Goal: Browse casually

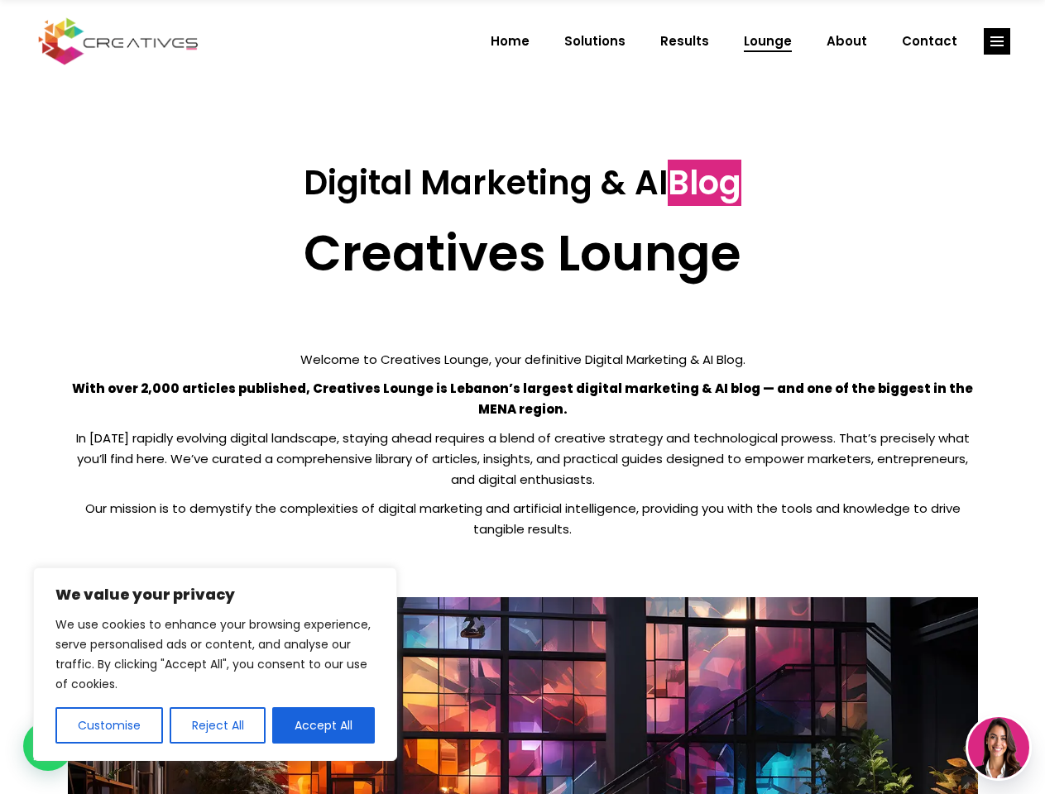
click at [522, 397] on p "With over 2,000 articles published, Creatives Lounge is Lebanon’s largest digit…" at bounding box center [523, 398] width 910 height 41
click at [108, 725] on button "Customise" at bounding box center [109, 725] width 108 height 36
click at [0, 0] on div at bounding box center [0, 0] width 0 height 0
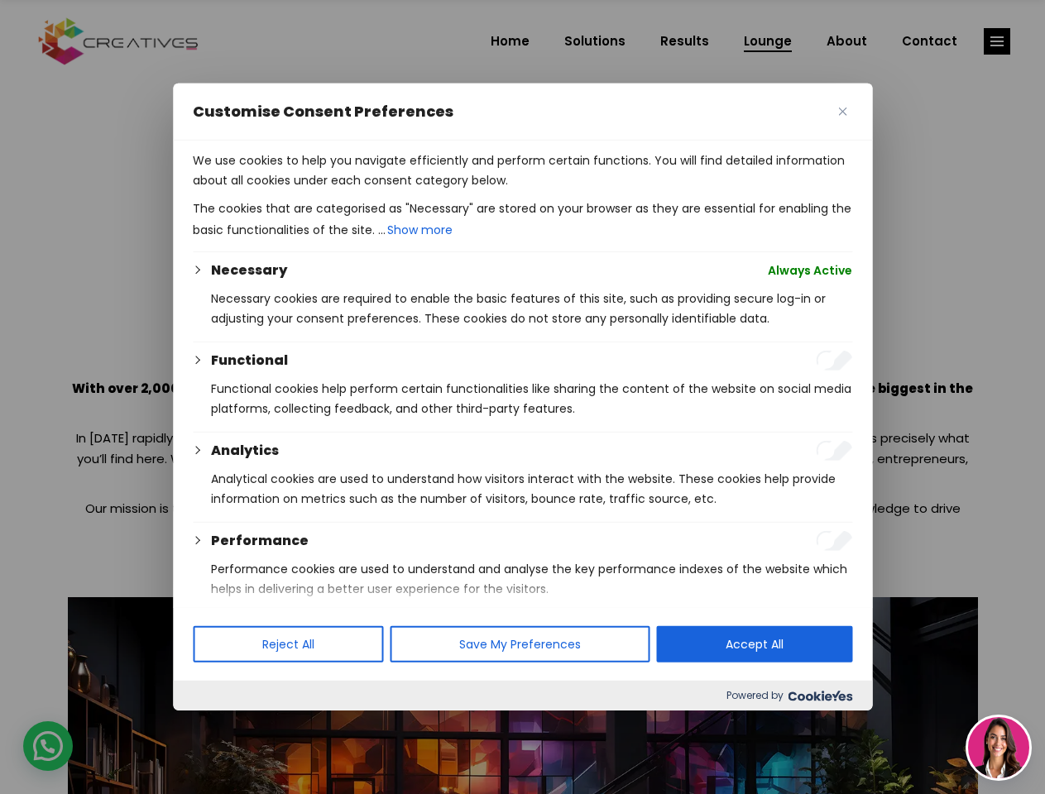
click at [323, 190] on p "We use cookies to help you navigate efficiently and perform certain functions. …" at bounding box center [522, 171] width 659 height 40
click at [997, 41] on div at bounding box center [522, 397] width 1045 height 794
click at [998, 748] on img at bounding box center [998, 747] width 61 height 61
